Goal: Task Accomplishment & Management: Complete application form

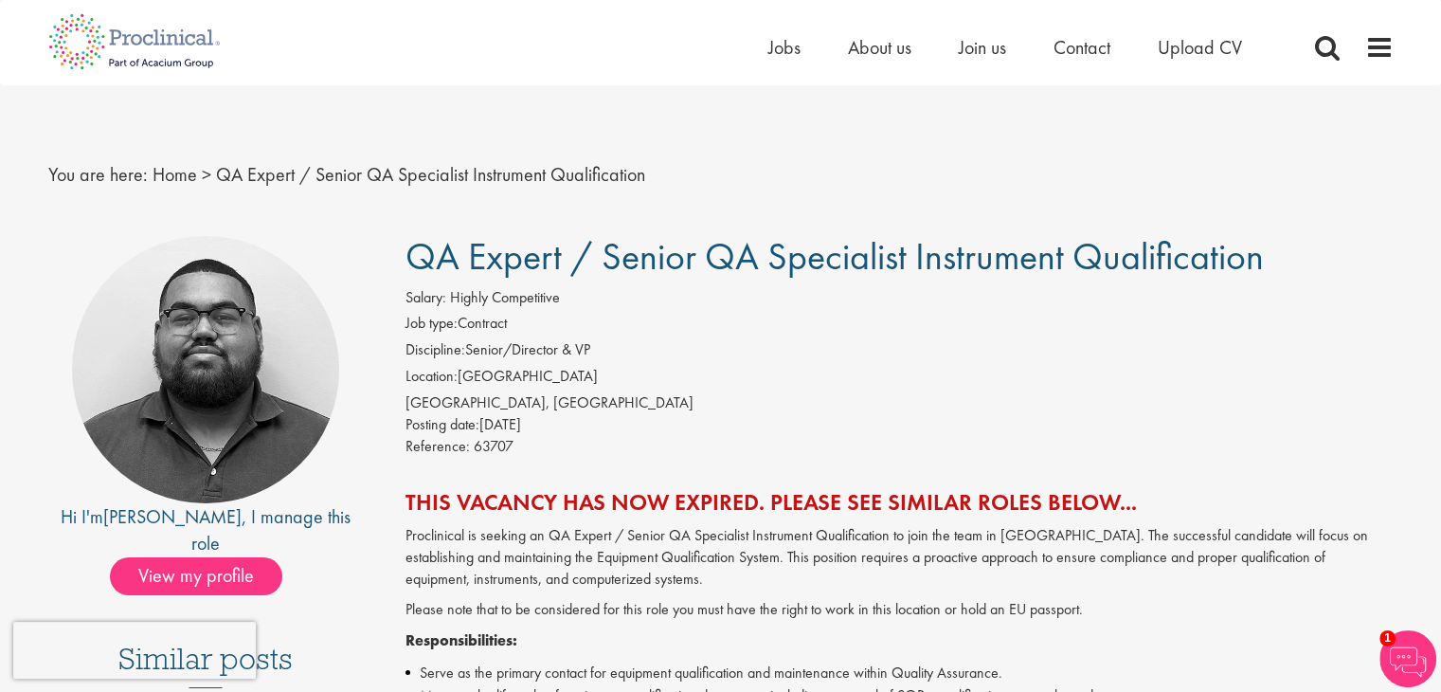
click at [1031, 490] on h2 "This vacancy has now expired. Please see similar roles below..." at bounding box center [900, 502] width 988 height 25
click at [1184, 45] on span "Upload CV" at bounding box center [1200, 47] width 84 height 25
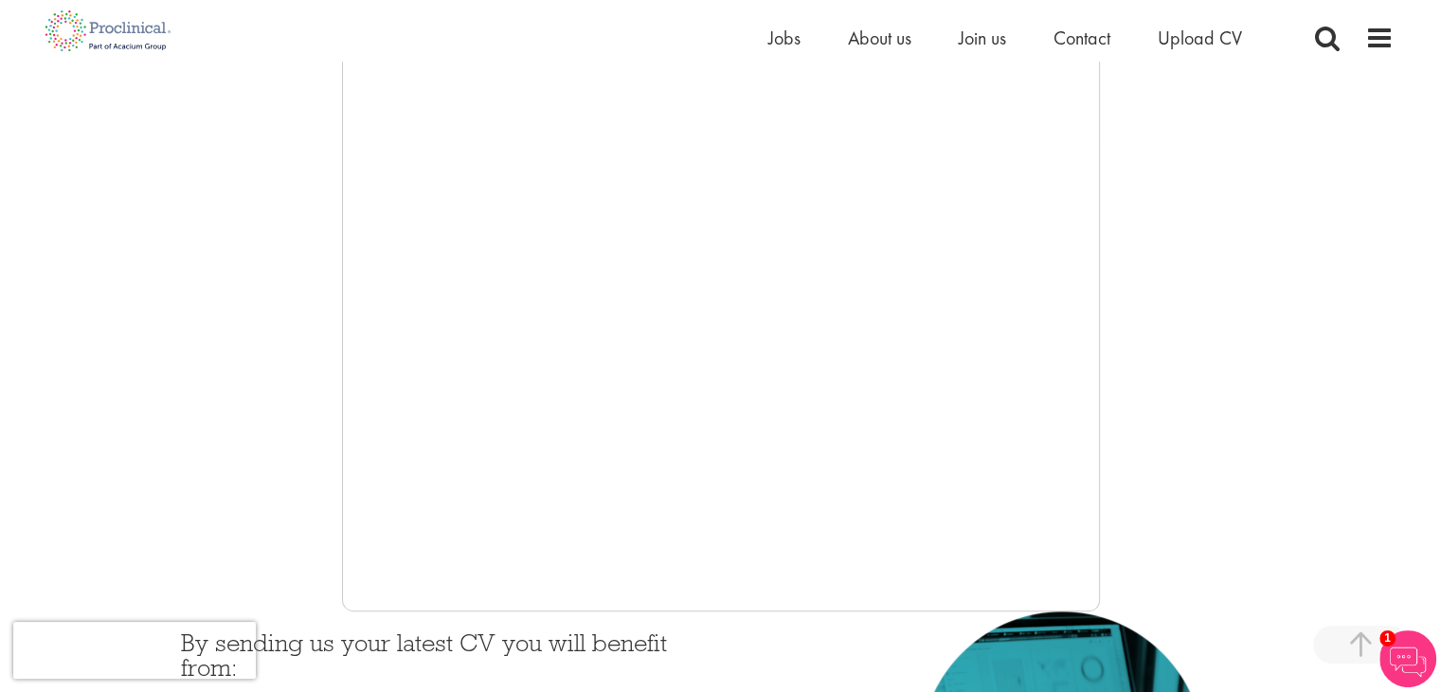
scroll to position [379, 0]
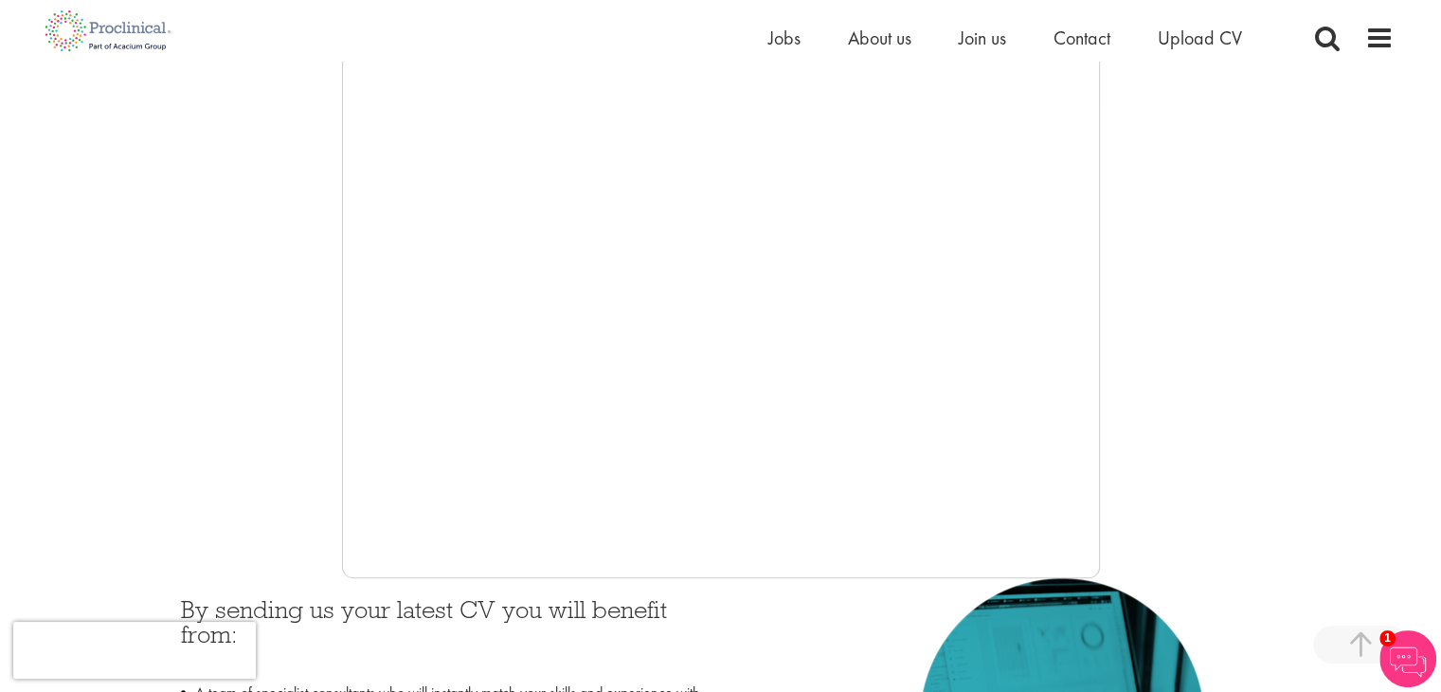
click at [258, 384] on div at bounding box center [720, 293] width 1345 height 568
click at [1257, 357] on div at bounding box center [720, 293] width 1345 height 568
click at [224, 410] on div at bounding box center [720, 293] width 1345 height 568
click at [1200, 398] on div at bounding box center [720, 293] width 1345 height 568
drag, startPoint x: 1357, startPoint y: 418, endPoint x: 1351, endPoint y: 400, distance: 18.9
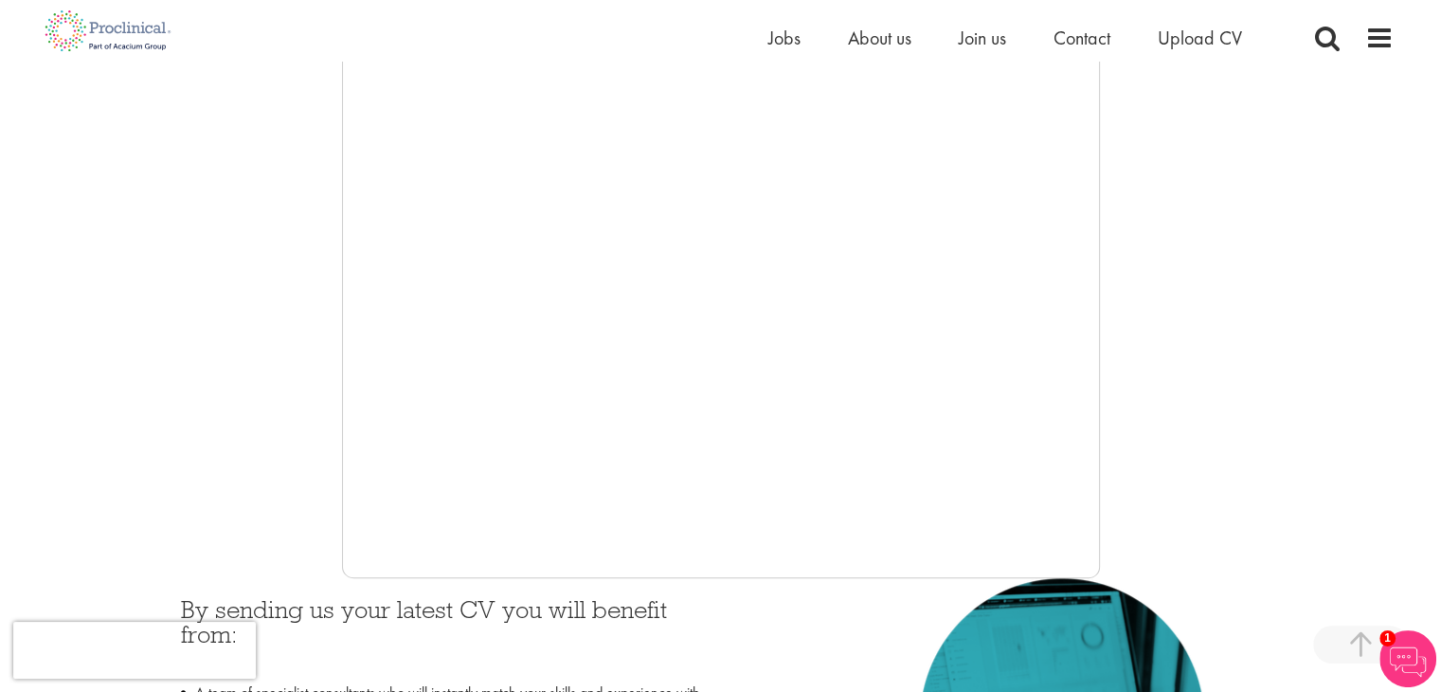
click at [1357, 418] on div at bounding box center [720, 293] width 1345 height 568
click at [1380, 35] on span at bounding box center [1379, 38] width 28 height 28
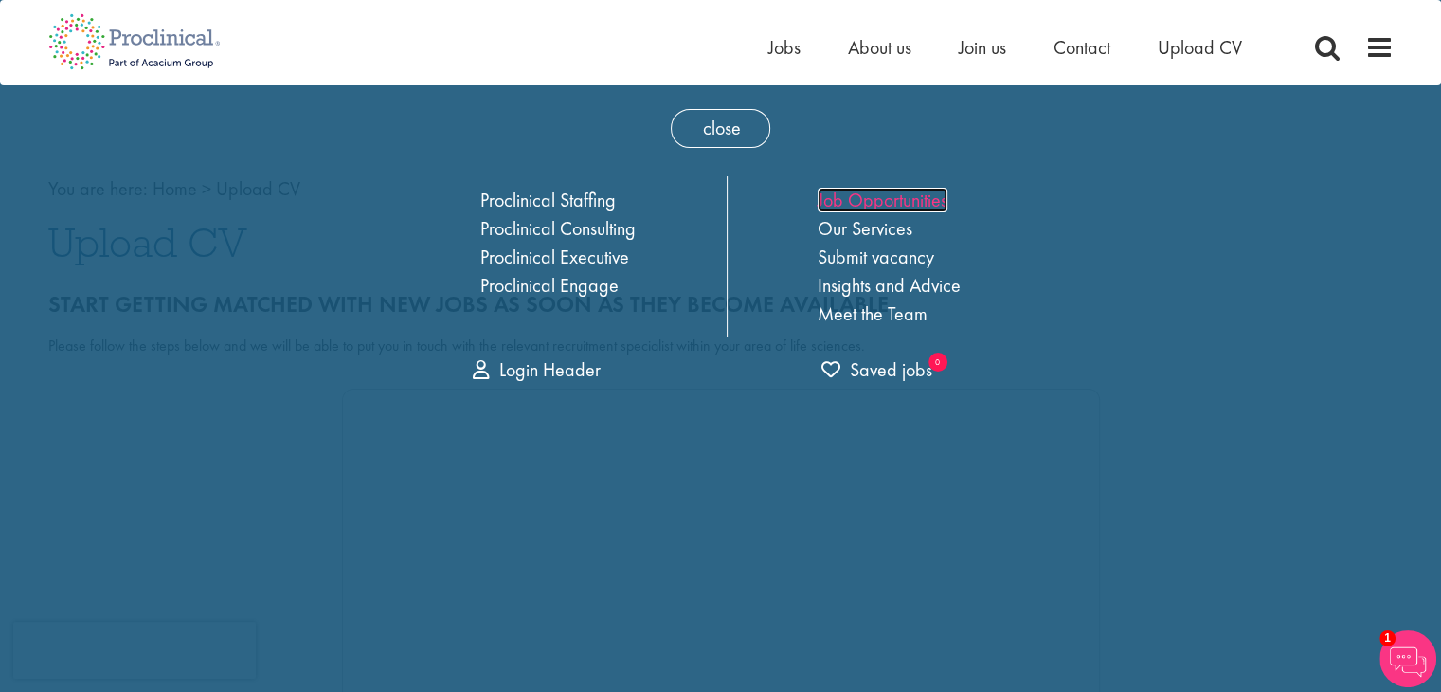
click at [863, 200] on link "Job Opportunities" at bounding box center [883, 200] width 130 height 25
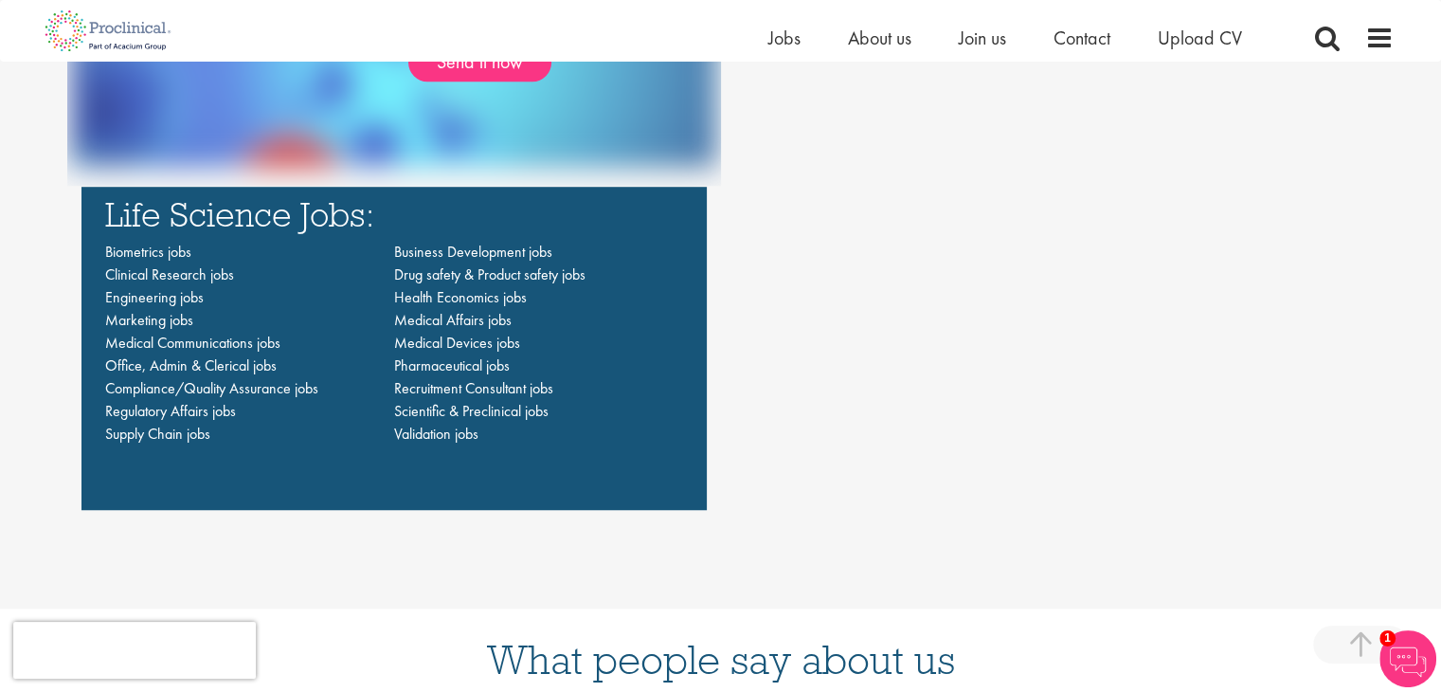
scroll to position [1421, 0]
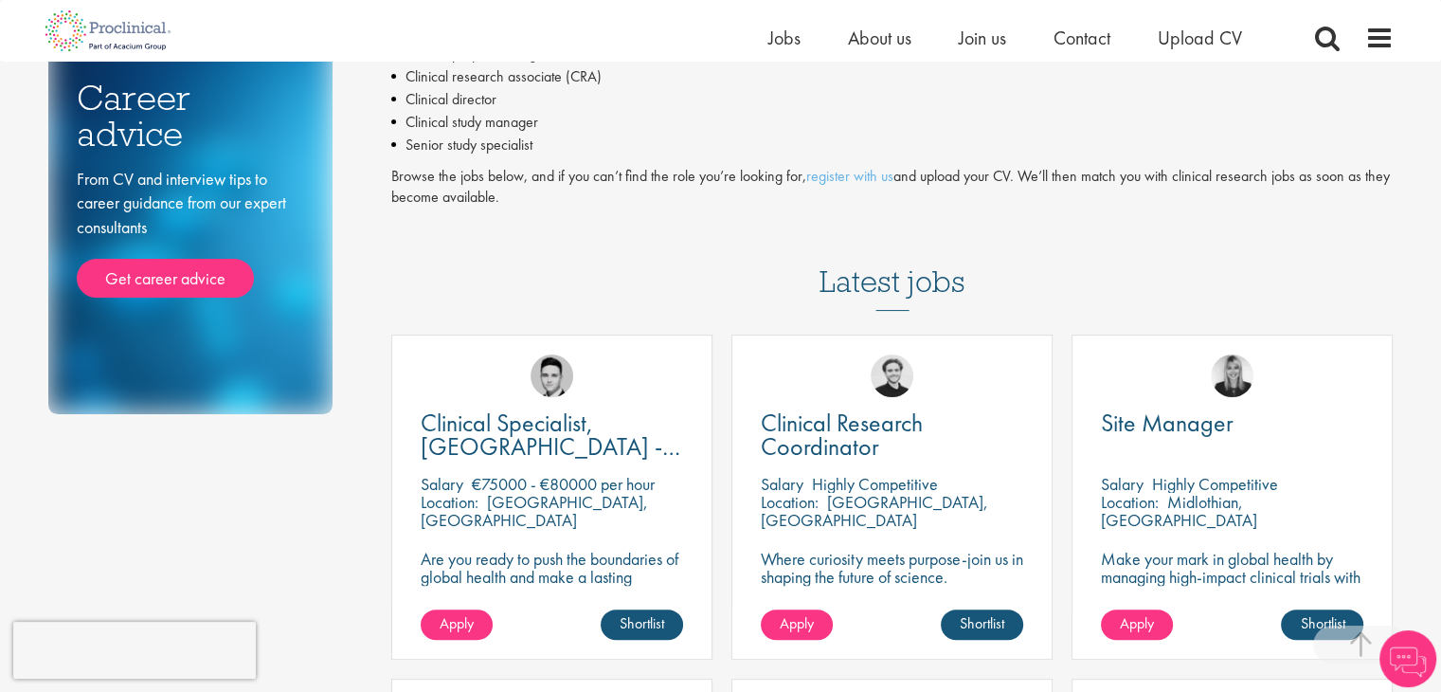
scroll to position [568, 0]
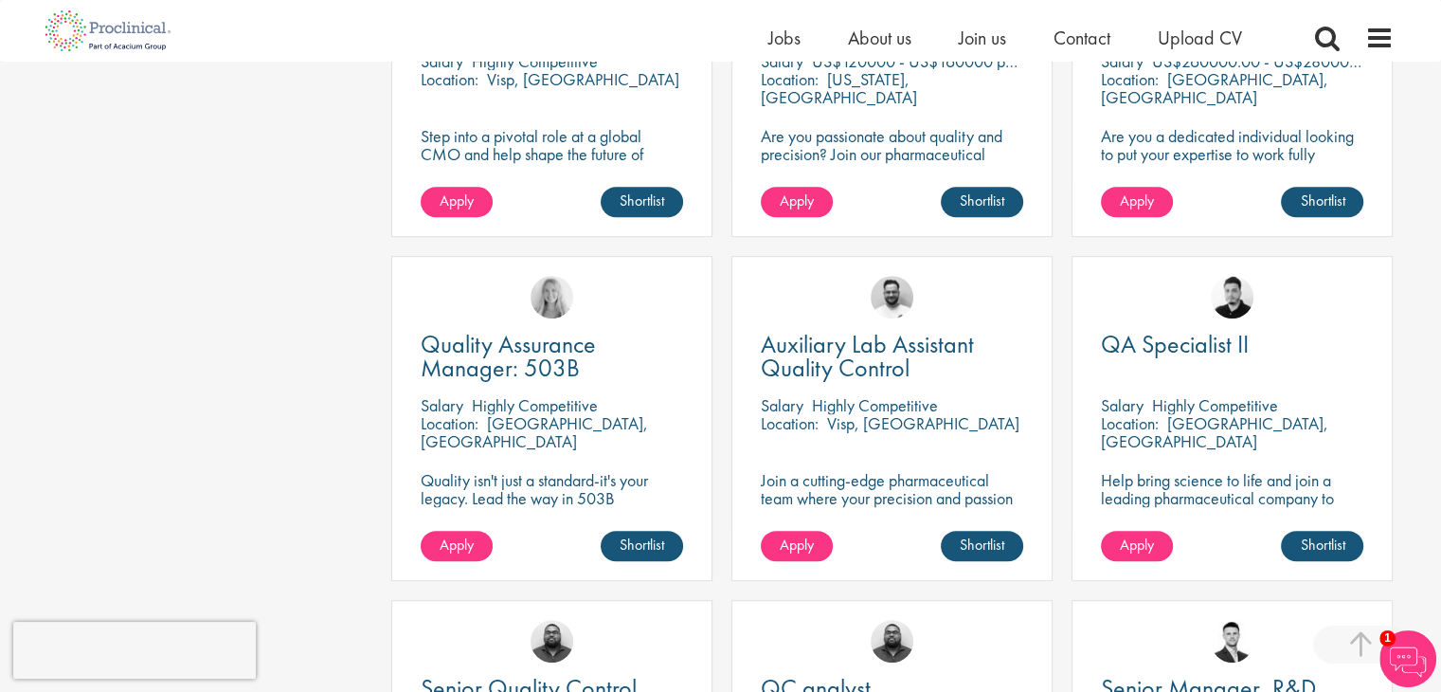
scroll to position [758, 0]
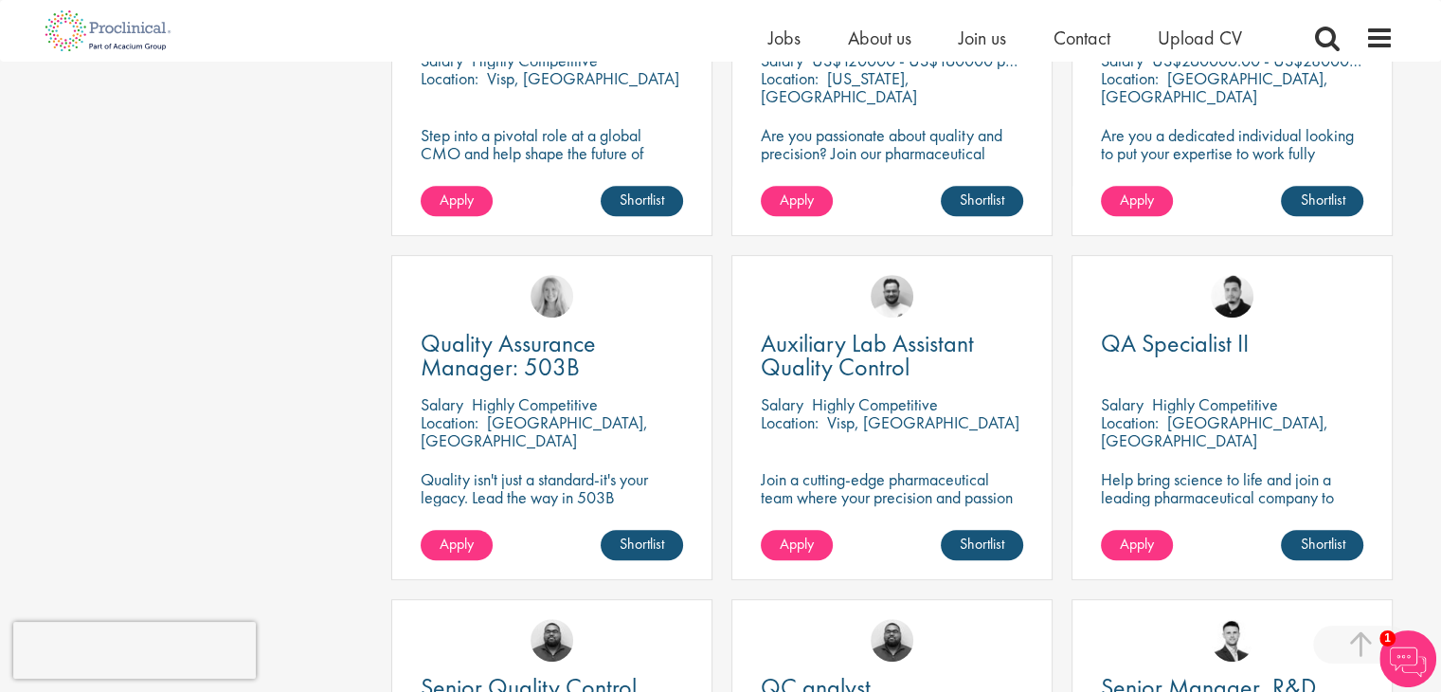
click at [1263, 431] on div "QA Specialist II Salary Highly Competitive Location: Philadelphia, USA Help bri…" at bounding box center [1232, 417] width 321 height 325
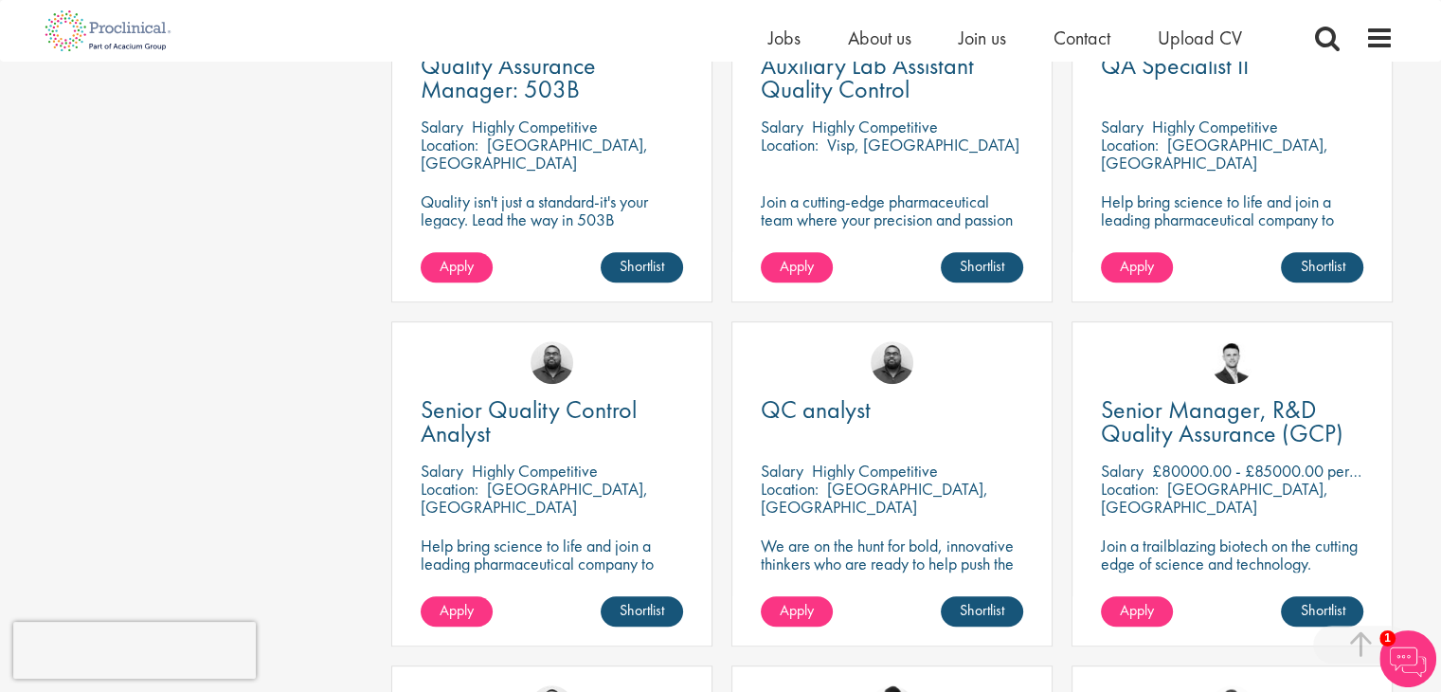
scroll to position [1042, 0]
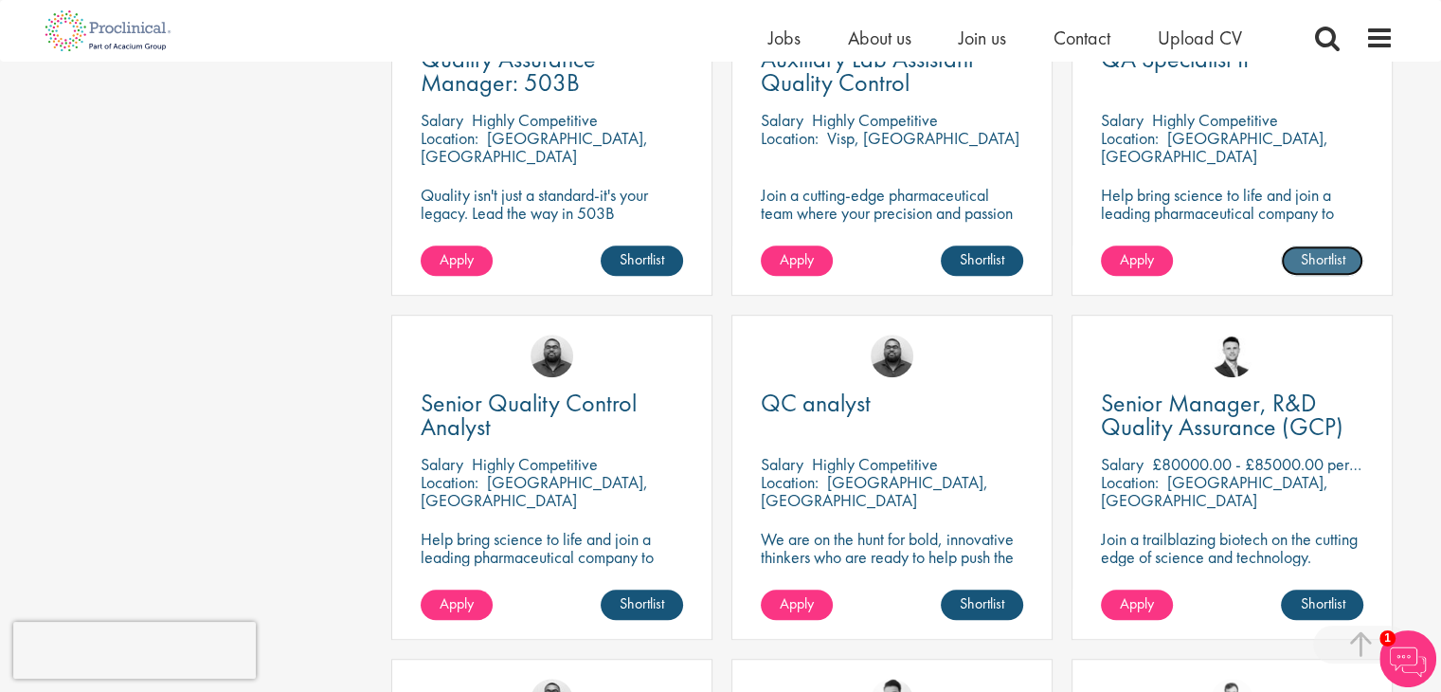
click at [1335, 245] on link "Shortlist" at bounding box center [1322, 260] width 82 height 30
click at [1322, 245] on link "Shortlisted" at bounding box center [1315, 260] width 98 height 30
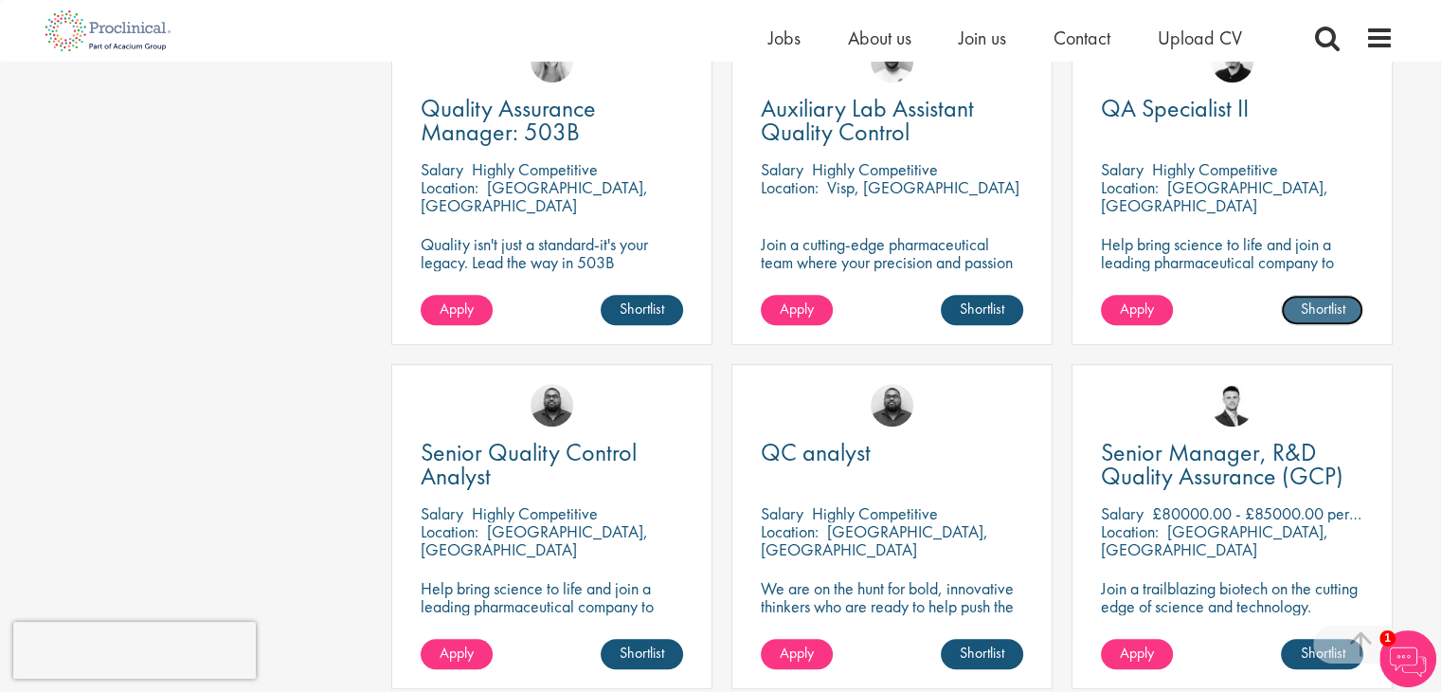
scroll to position [947, 0]
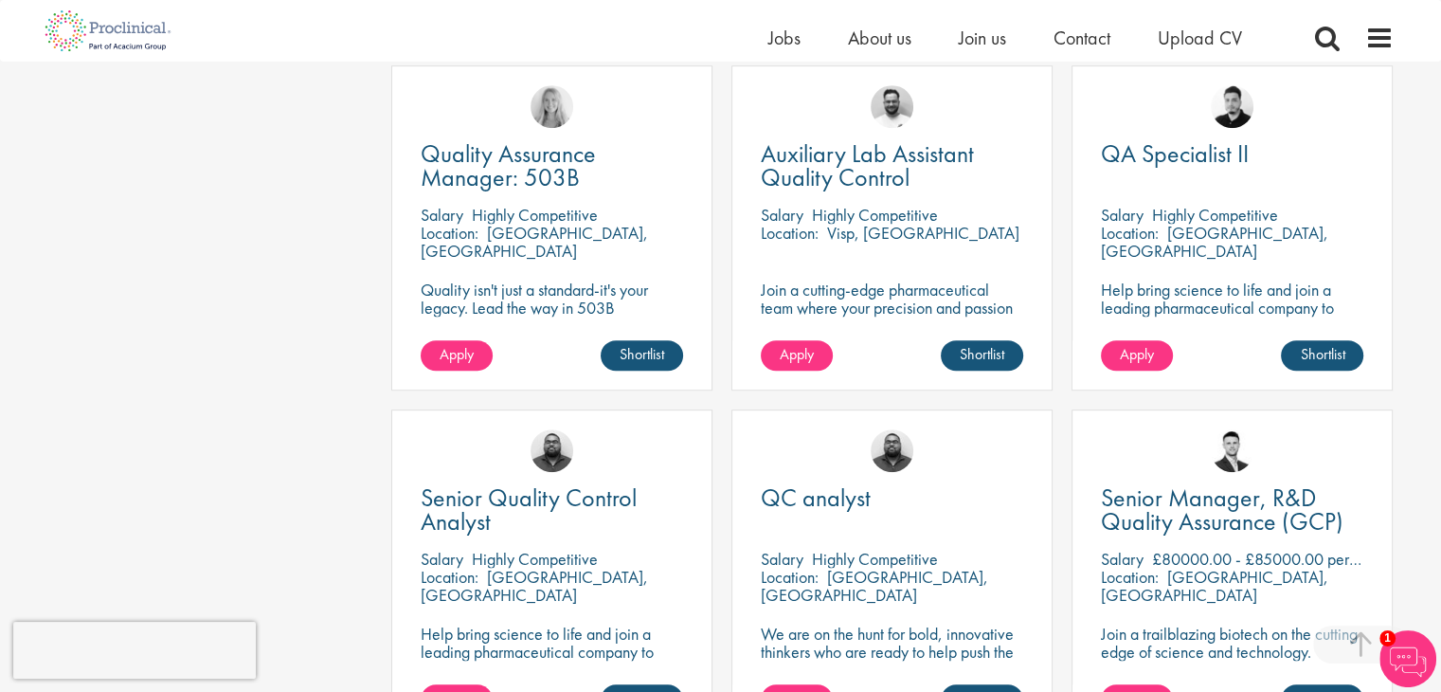
click at [1210, 280] on p "Help bring science to life and join a leading pharmaceutical company to play a …" at bounding box center [1232, 325] width 262 height 90
click at [1130, 344] on span "Apply" at bounding box center [1137, 354] width 34 height 20
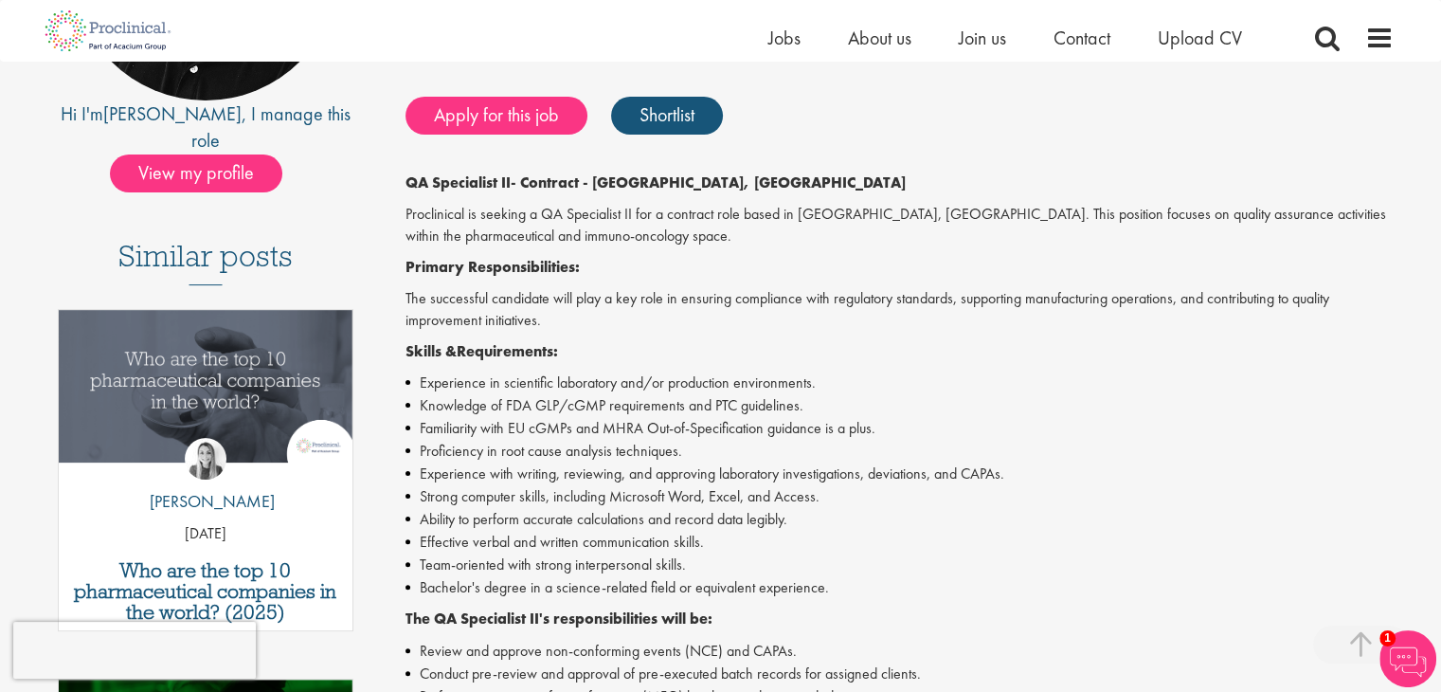
scroll to position [284, 0]
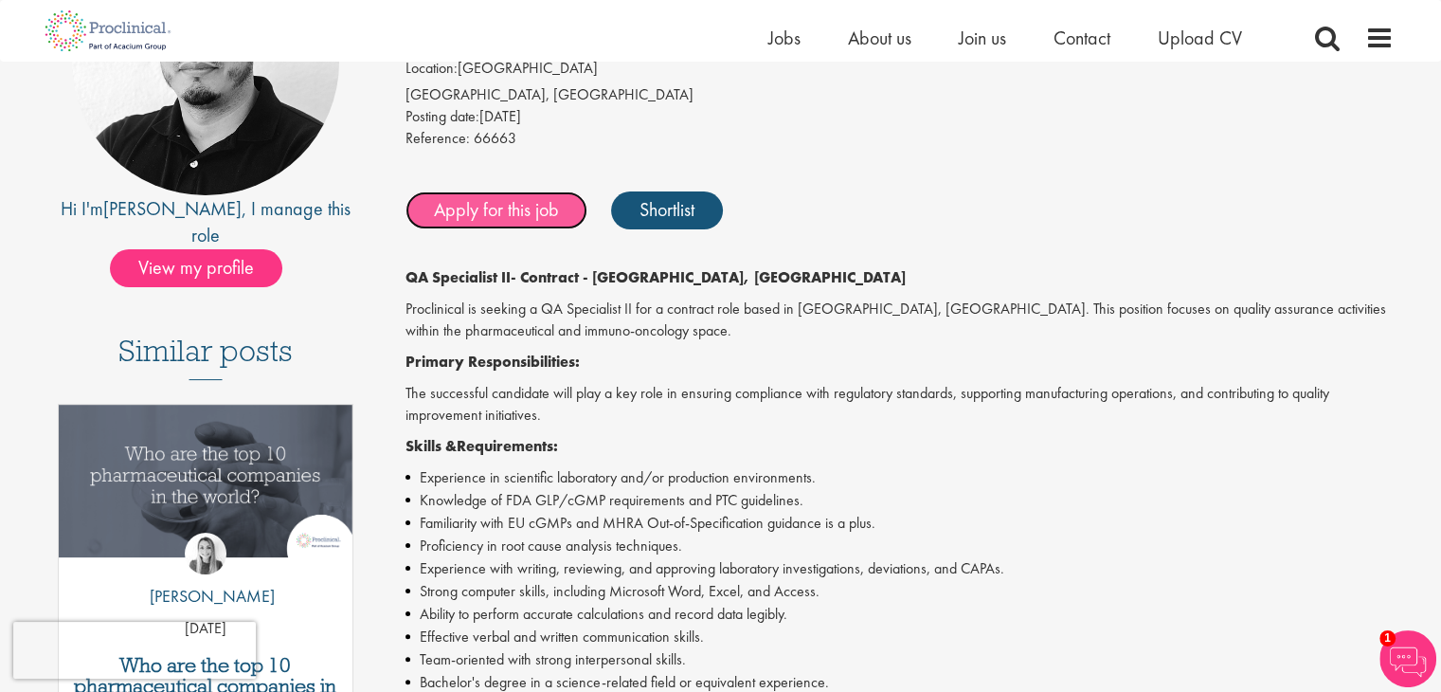
click at [496, 206] on link "Apply for this job" at bounding box center [497, 210] width 182 height 38
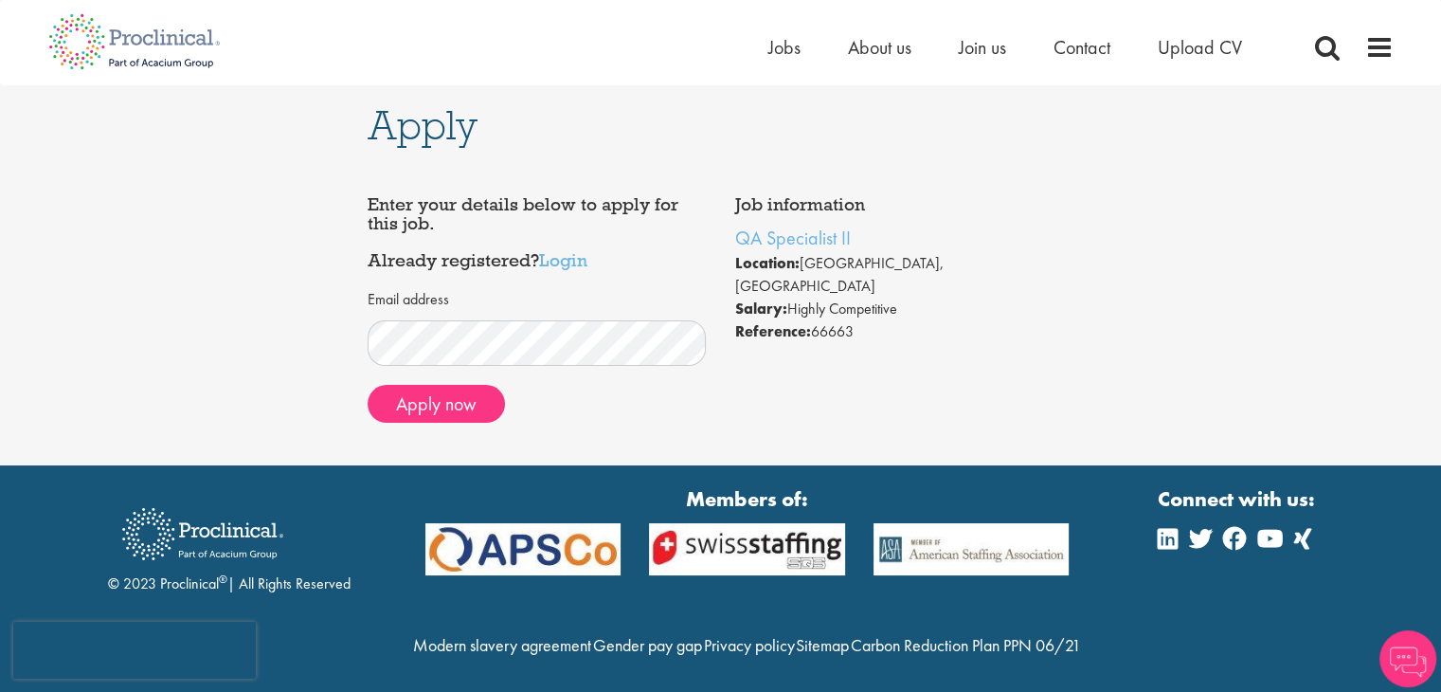
click at [793, 346] on div "Job information QA Specialist II Location: [GEOGRAPHIC_DATA], [GEOGRAPHIC_DATA]…" at bounding box center [720, 311] width 735 height 251
